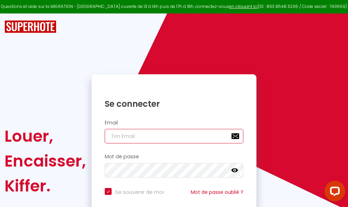
click at [173, 136] on input "email" at bounding box center [174, 136] width 139 height 15
type input "m"
checkbox input "true"
type input "ma"
checkbox input "true"
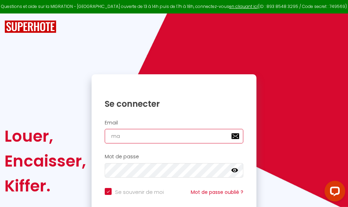
type input "mar"
checkbox input "true"
type input "marc"
checkbox input "true"
type input "marcd"
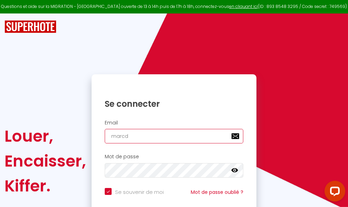
checkbox input "true"
type input "marcdp"
checkbox input "true"
type input "marcdpo"
checkbox input "true"
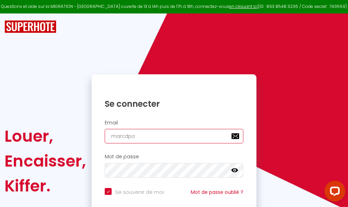
type input "marcdpoz"
checkbox input "true"
type input "marcdpoz."
checkbox input "true"
type input "marcdpoz.l"
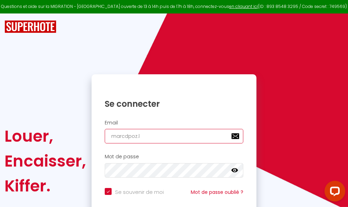
checkbox input "true"
type input "marcdpoz.lo"
checkbox input "true"
type input "marcdpoz.loc"
checkbox input "true"
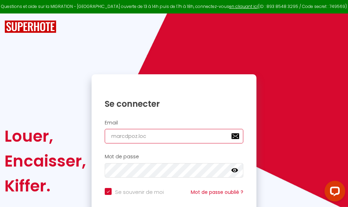
type input "marcdpoz.loca"
checkbox input "true"
type input "marcdpoz.locat"
checkbox input "true"
type input "marcdpoz.locati"
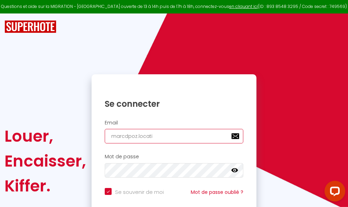
checkbox input "true"
type input "marcdpoz.locatio"
checkbox input "true"
type input "marcdpoz.location"
checkbox input "true"
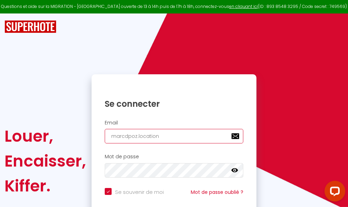
type input "marcdpoz.location@"
checkbox input "true"
type input "marcdpoz.location@g"
checkbox input "true"
type input "marcdpoz.location@gm"
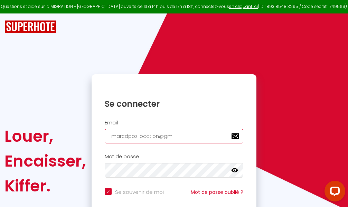
checkbox input "true"
type input "marcdpoz.location@gma"
checkbox input "true"
type input "marcdpoz.location@gmai"
checkbox input "true"
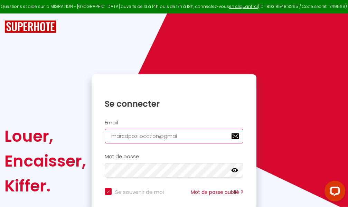
type input "[EMAIL_ADDRESS]"
checkbox input "true"
type input "[EMAIL_ADDRESS]."
checkbox input "true"
type input "marcdpoz.location@gmail.c"
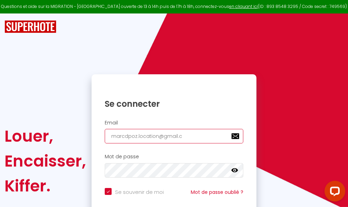
checkbox input "true"
type input "[EMAIL_ADDRESS][DOMAIN_NAME]"
checkbox input "true"
type input "[EMAIL_ADDRESS][DOMAIN_NAME]"
checkbox input "true"
